Goal: Information Seeking & Learning: Learn about a topic

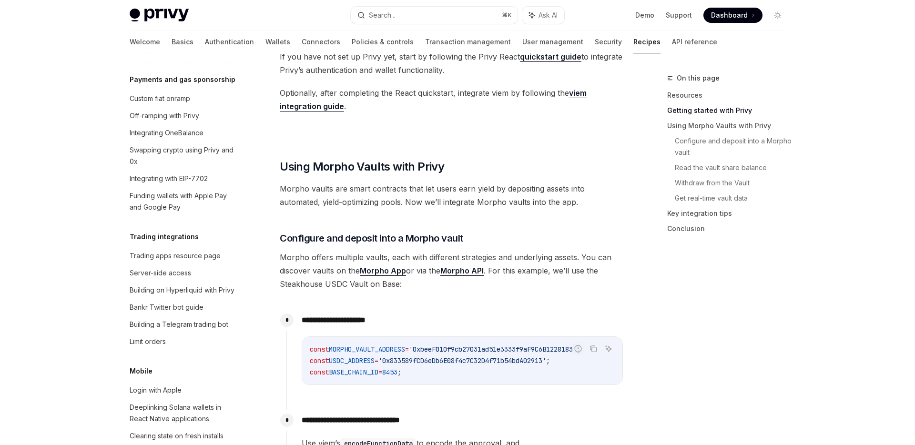
scroll to position [800, 0]
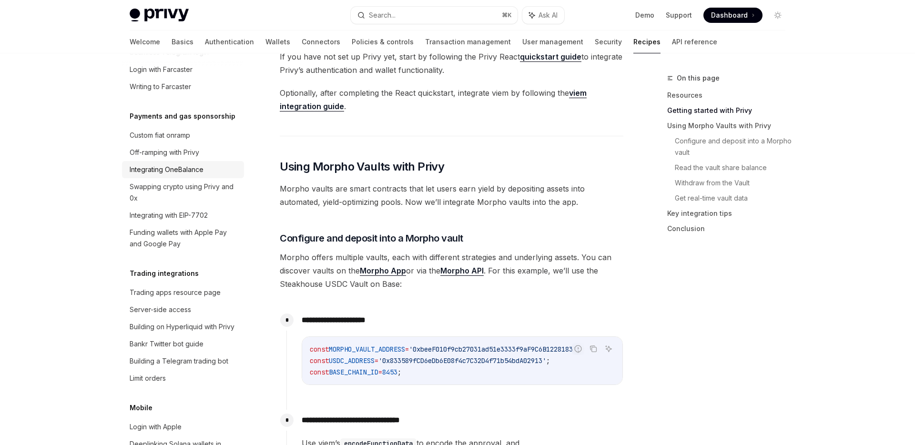
click at [185, 164] on div "Integrating OneBalance" at bounding box center [167, 169] width 74 height 11
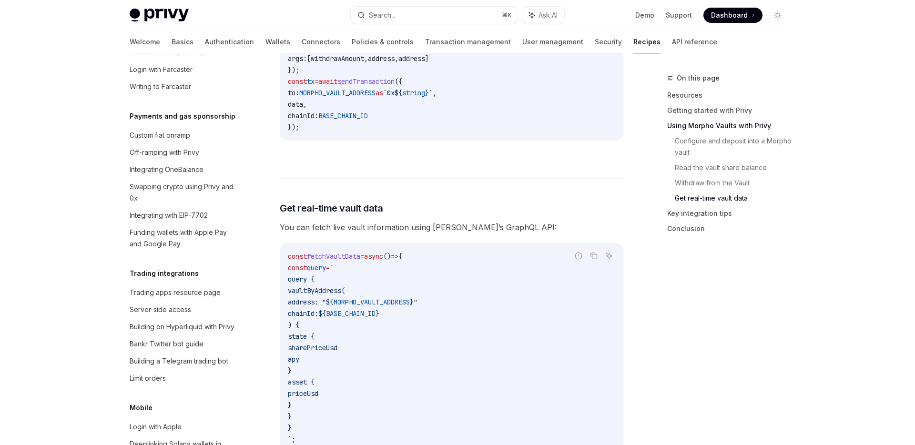
scroll to position [2341, 0]
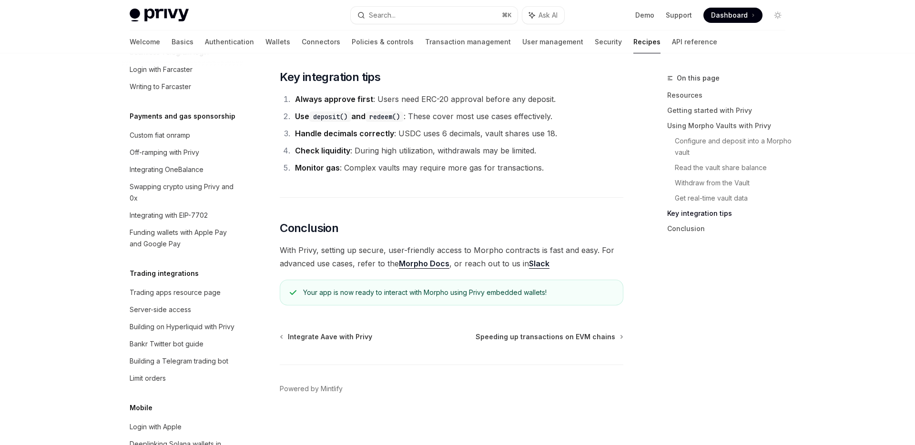
click at [534, 265] on link "Slack" at bounding box center [539, 264] width 20 height 10
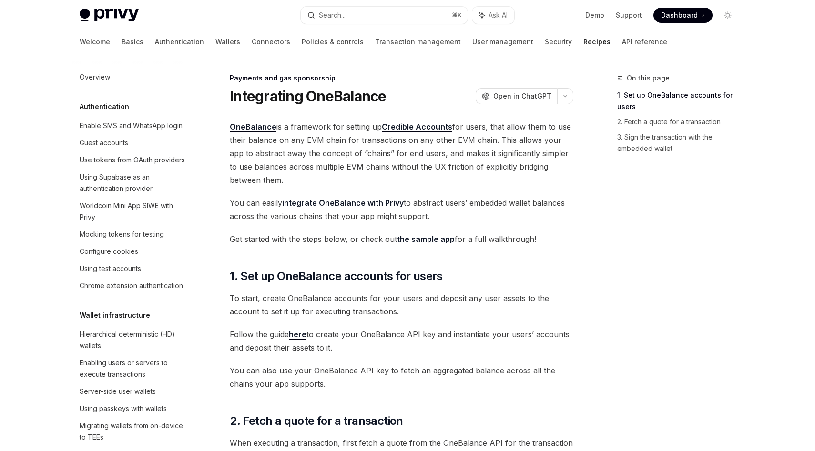
scroll to position [705, 0]
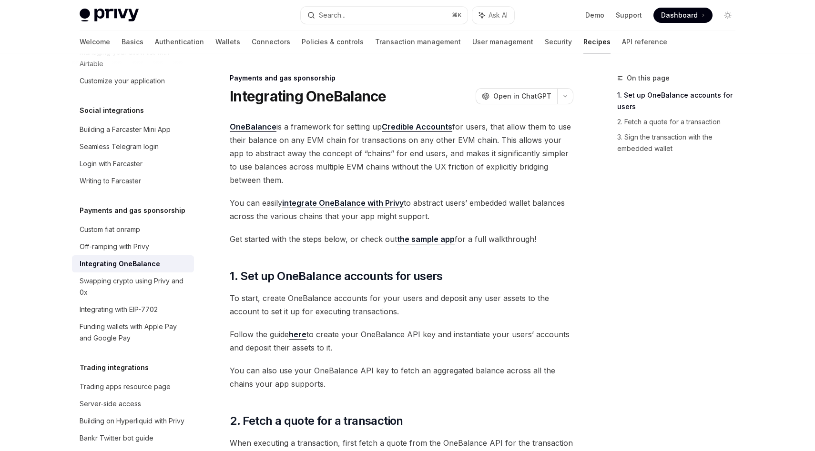
click at [410, 241] on link "the sample app" at bounding box center [426, 240] width 58 height 10
click at [331, 15] on div "Search..." at bounding box center [332, 15] width 27 height 11
type textarea "*"
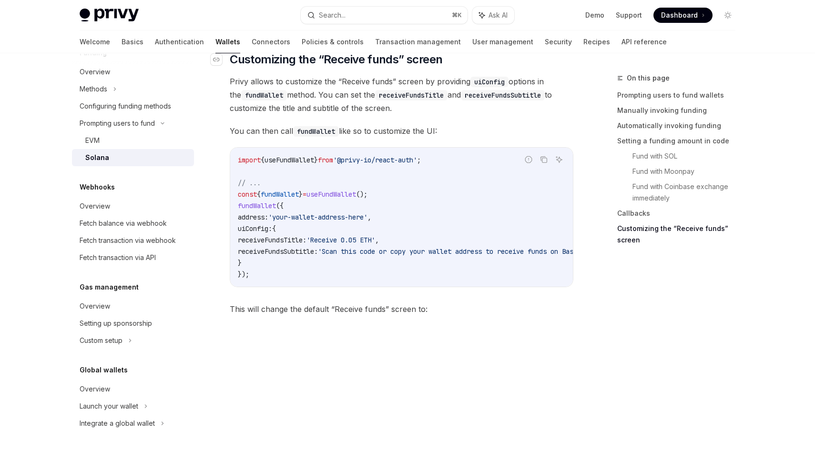
scroll to position [1902, 0]
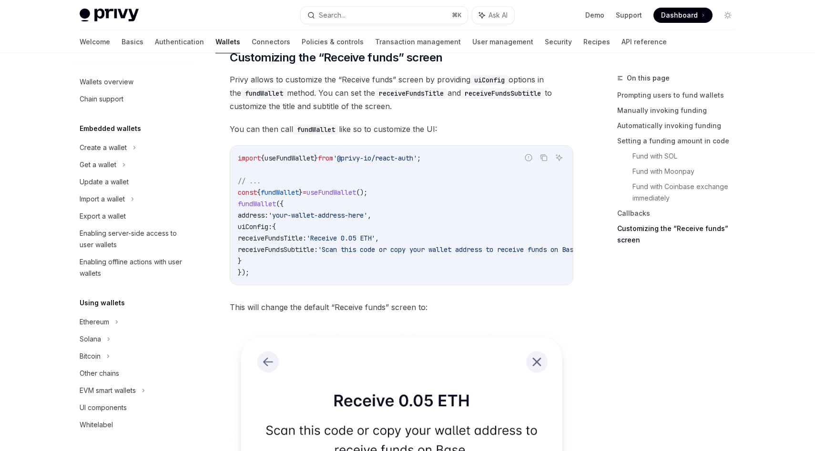
scroll to position [307, 0]
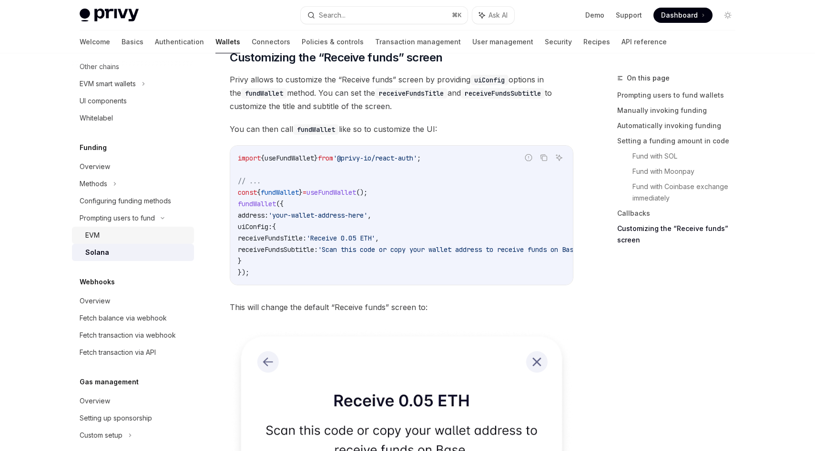
click at [140, 231] on div "EVM" at bounding box center [136, 235] width 103 height 11
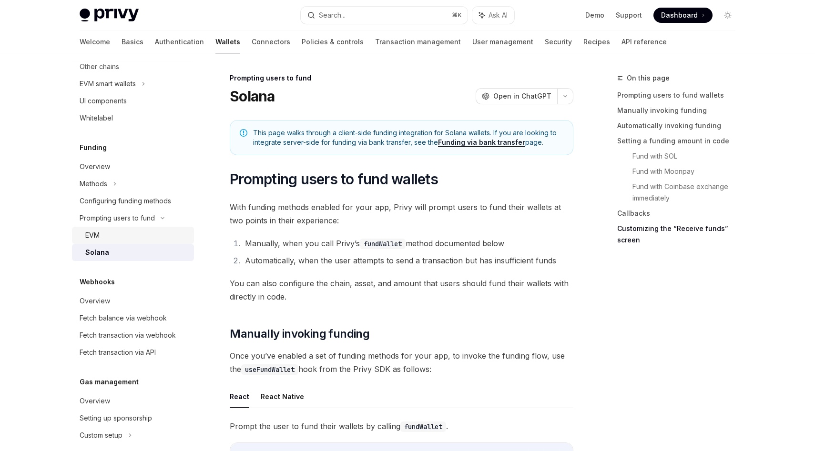
type textarea "*"
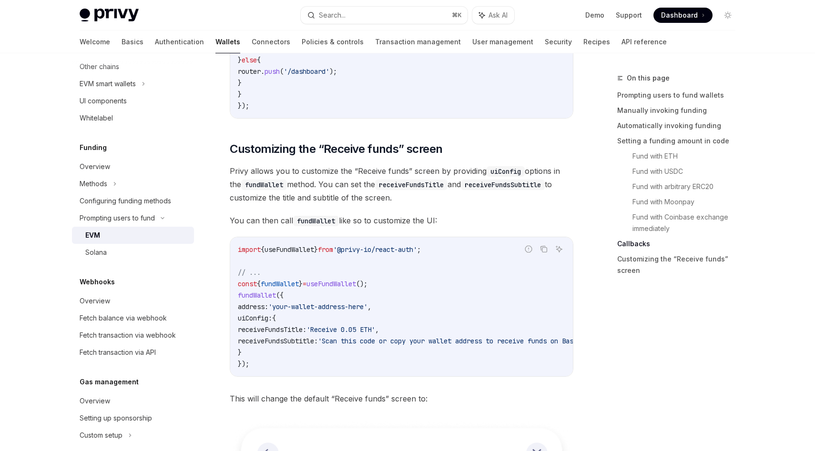
scroll to position [2393, 0]
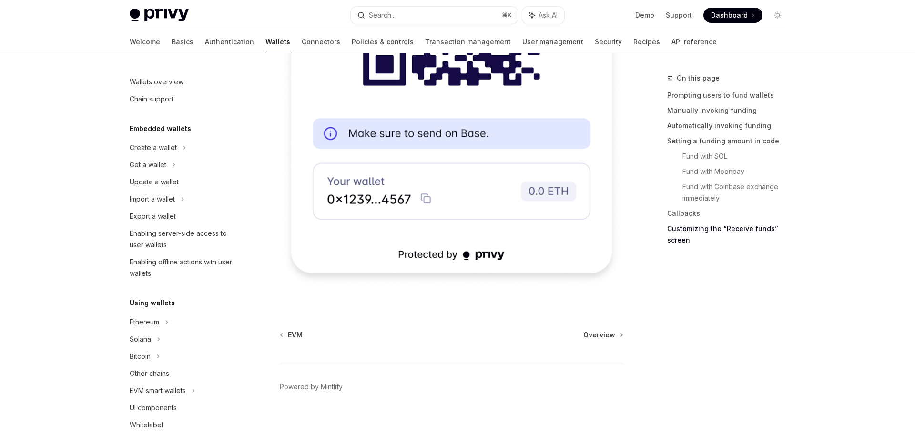
scroll to position [310, 0]
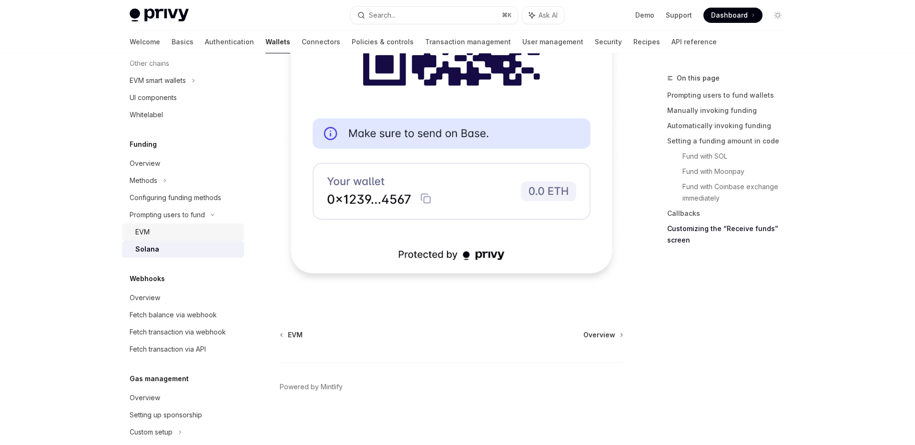
click at [176, 231] on div "EVM" at bounding box center [186, 231] width 103 height 11
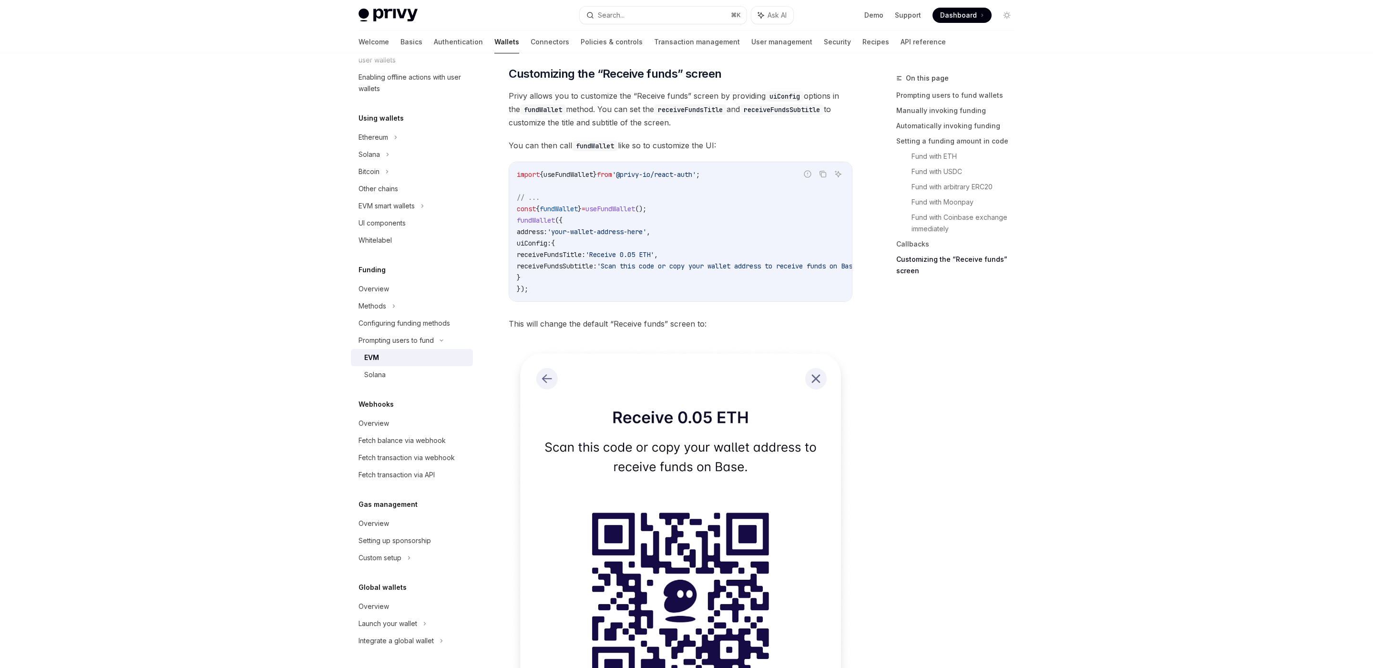
scroll to position [2508, 0]
click at [409, 368] on link "Solana" at bounding box center [412, 374] width 122 height 17
type textarea "*"
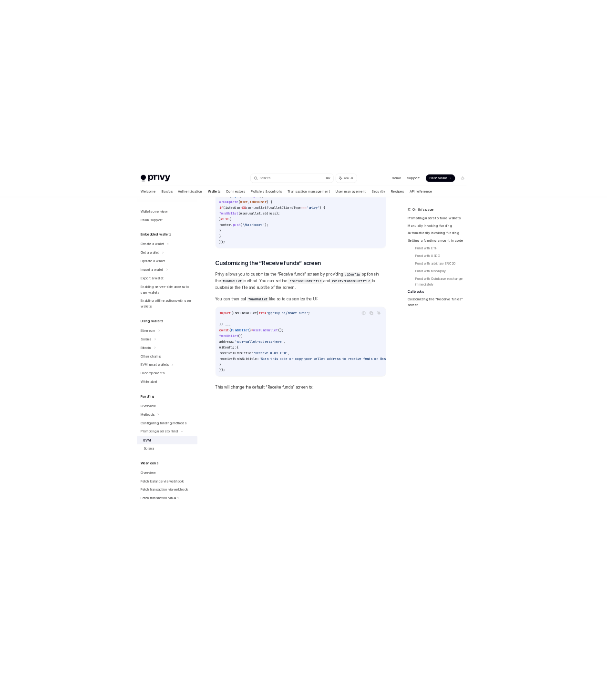
scroll to position [176, 0]
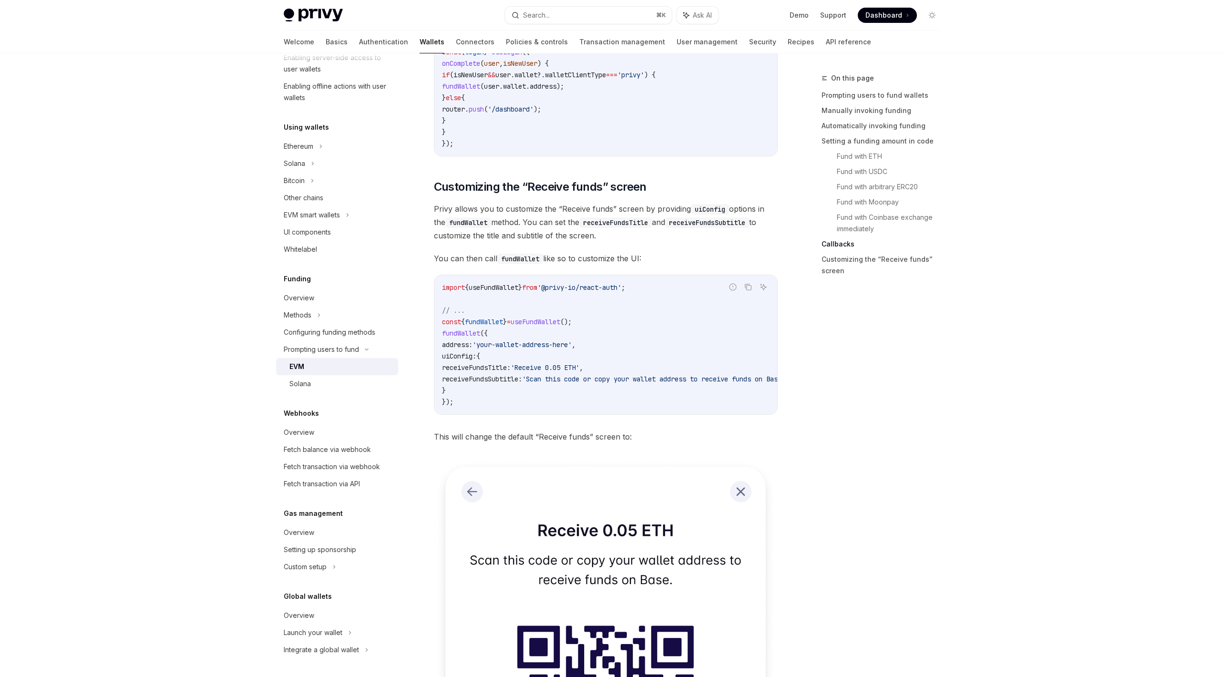
type textarea "*"
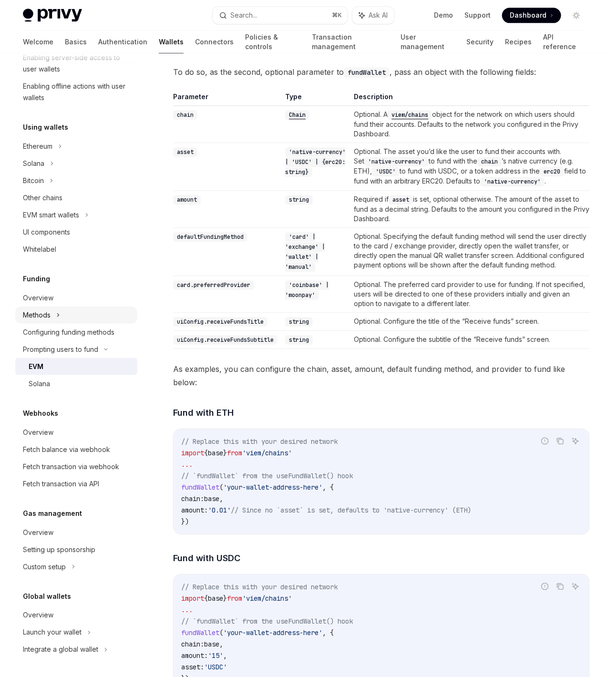
scroll to position [0, 0]
